Goal: Task Accomplishment & Management: Use online tool/utility

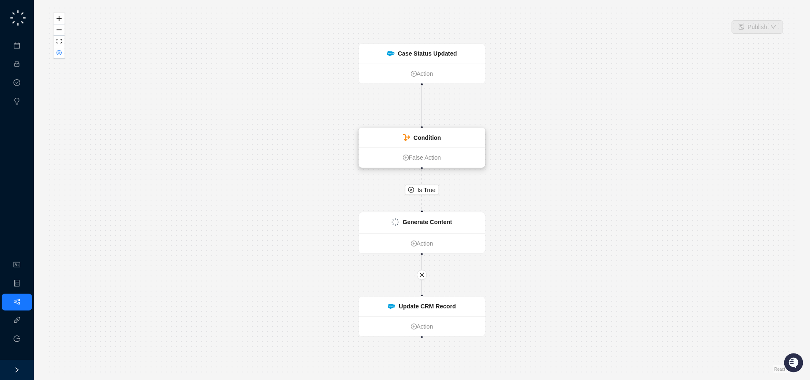
click at [418, 140] on strong "Condition" at bounding box center [426, 138] width 27 height 7
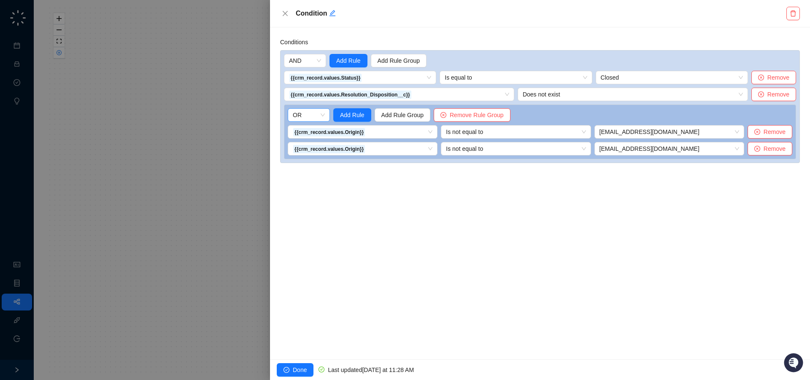
click at [324, 116] on span "OR" at bounding box center [309, 115] width 32 height 13
click at [460, 214] on div "Conditions AND Add Rule Add Rule Group {{crm_record.values.Status}} Is equal to…" at bounding box center [540, 193] width 540 height 332
click at [301, 366] on span "Done" at bounding box center [300, 370] width 14 height 9
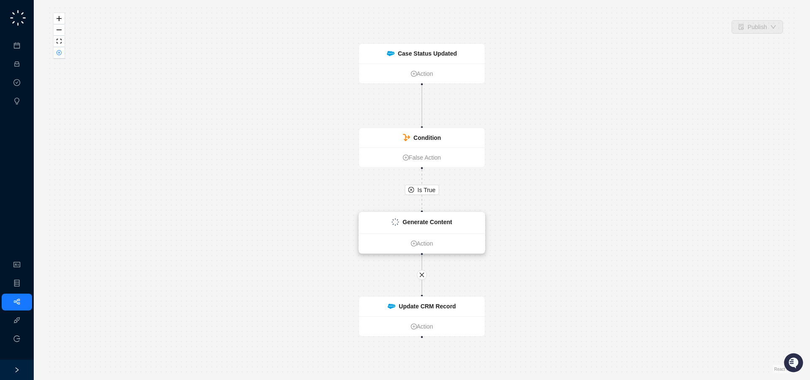
click at [433, 227] on div "Generate Content" at bounding box center [426, 222] width 49 height 9
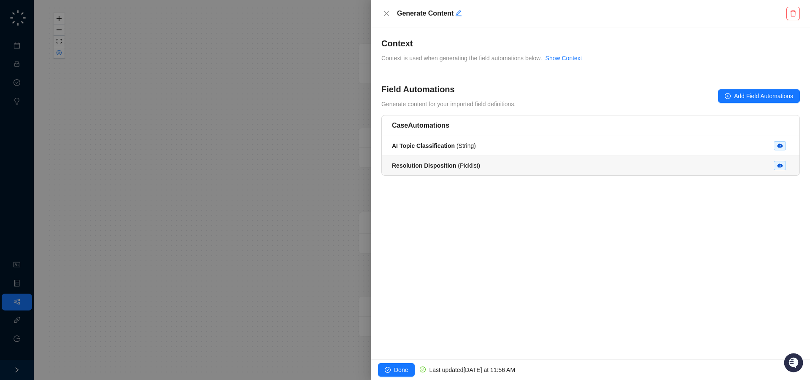
click at [586, 162] on div "Resolution Disposition ( Picklist )" at bounding box center [590, 165] width 397 height 9
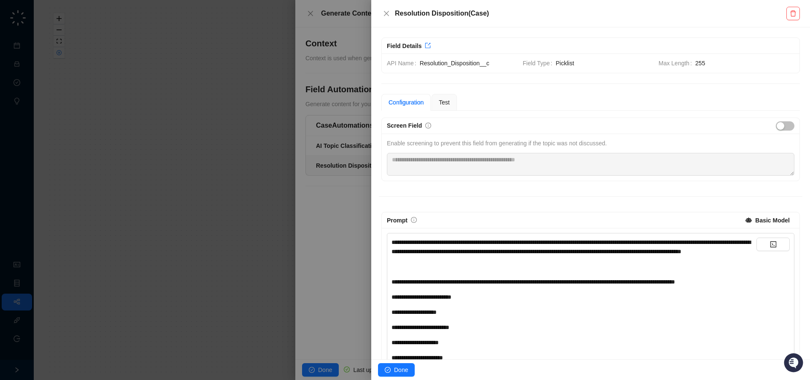
click at [361, 164] on div at bounding box center [405, 190] width 810 height 380
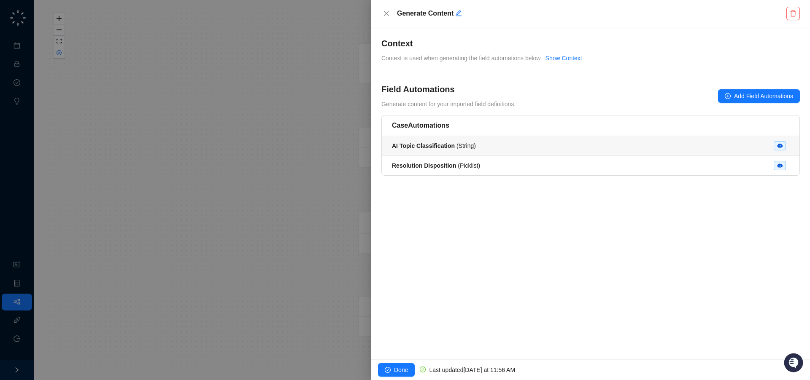
click at [443, 144] on strong "AI Topic Classification" at bounding box center [423, 146] width 63 height 7
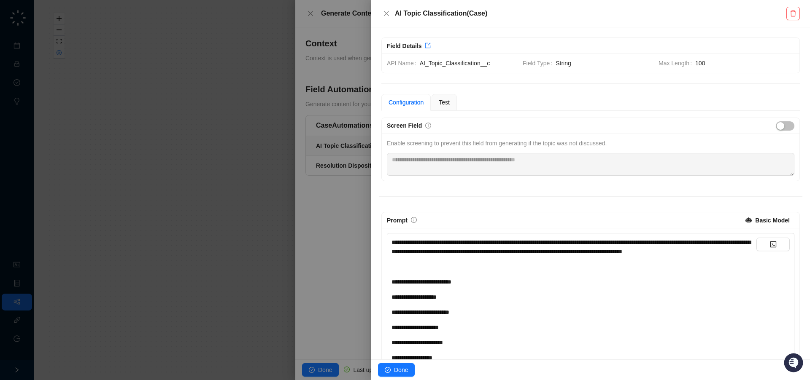
click at [337, 150] on div at bounding box center [405, 190] width 810 height 380
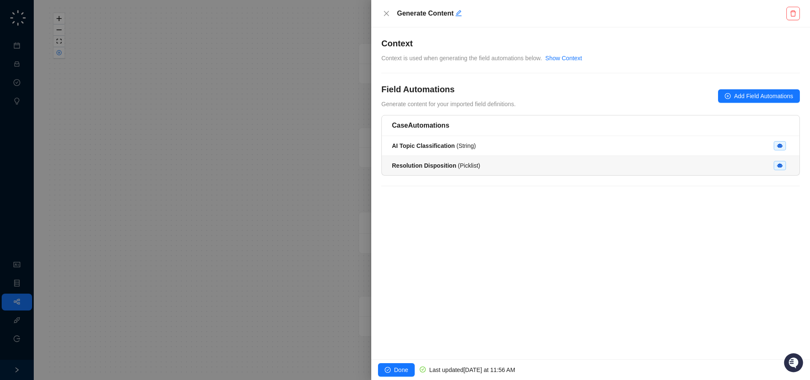
click at [428, 169] on div "Resolution Disposition ( Picklist )" at bounding box center [436, 165] width 88 height 9
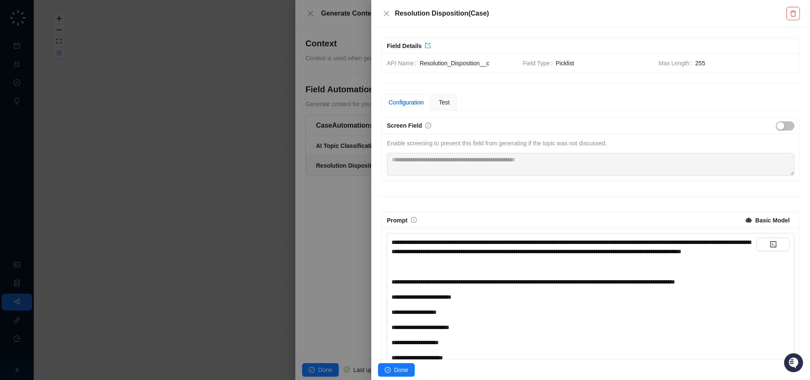
click at [573, 272] on div "﻿" at bounding box center [573, 266] width 365 height 9
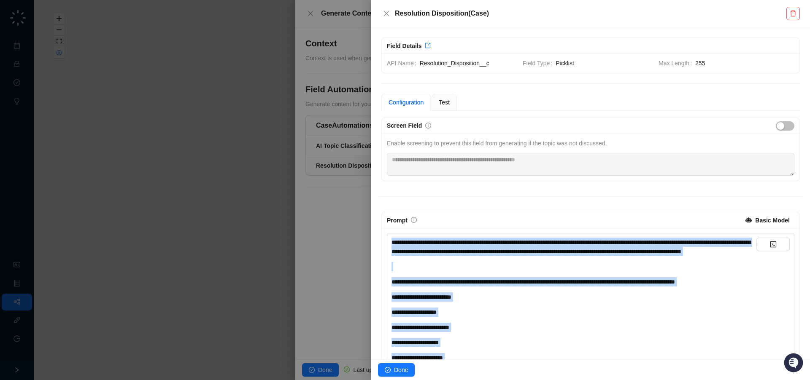
copy div "**********"
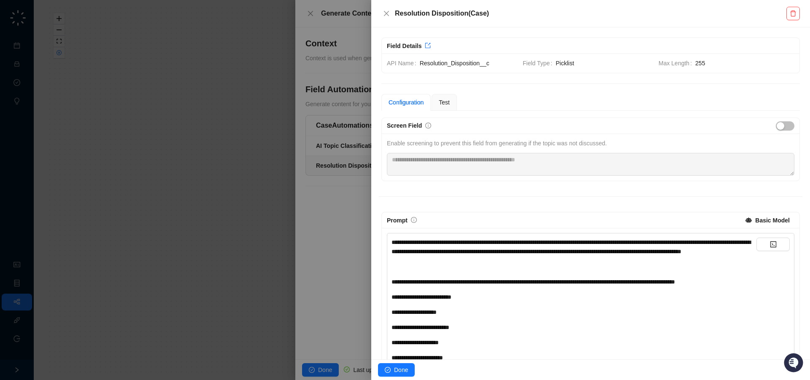
click at [323, 183] on div at bounding box center [405, 190] width 810 height 380
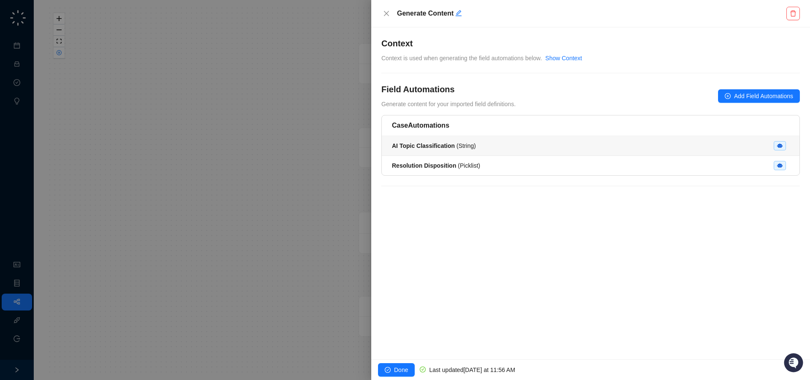
click at [438, 149] on div "AI Topic Classification ( String )" at bounding box center [434, 145] width 84 height 9
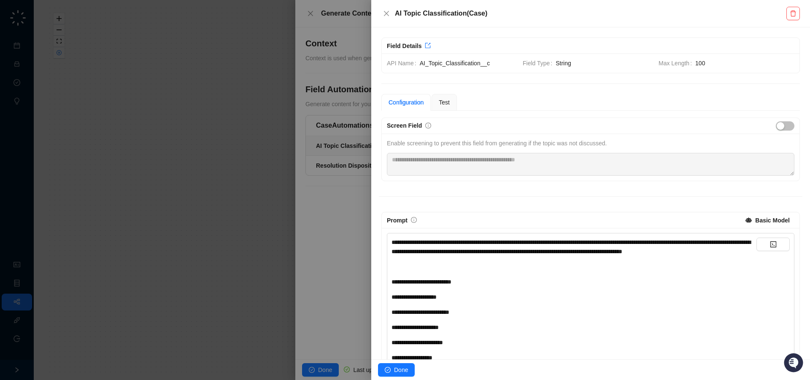
click at [542, 256] on div "**********" at bounding box center [573, 247] width 365 height 19
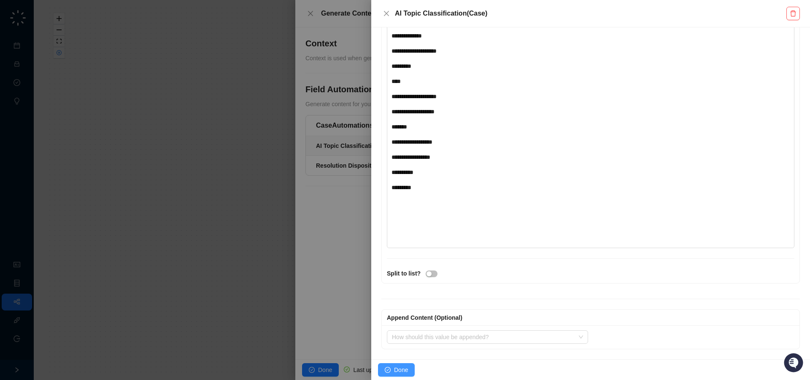
click at [407, 367] on span "Done" at bounding box center [401, 370] width 14 height 9
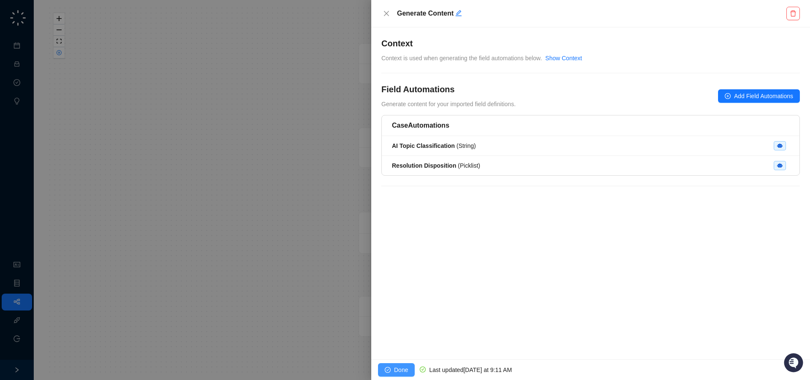
click at [405, 367] on span "Done" at bounding box center [401, 370] width 14 height 9
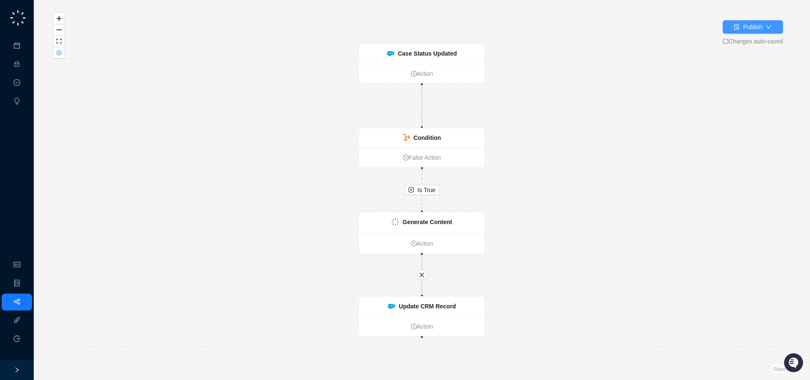
click at [755, 28] on div "Publish" at bounding box center [752, 26] width 19 height 9
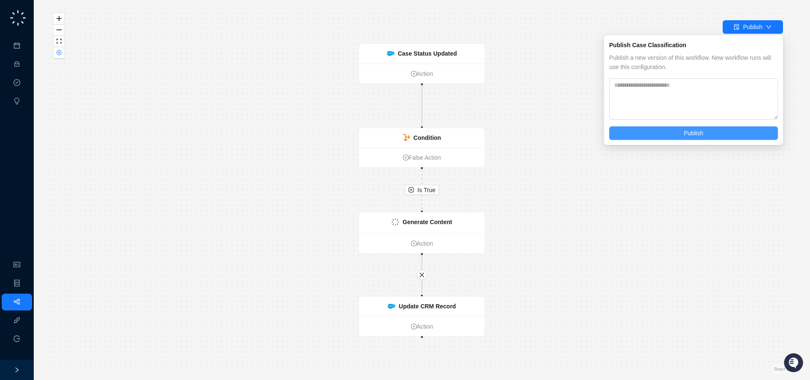
click at [709, 131] on button "Publish" at bounding box center [693, 133] width 169 height 13
